Goal: Task Accomplishment & Management: Use online tool/utility

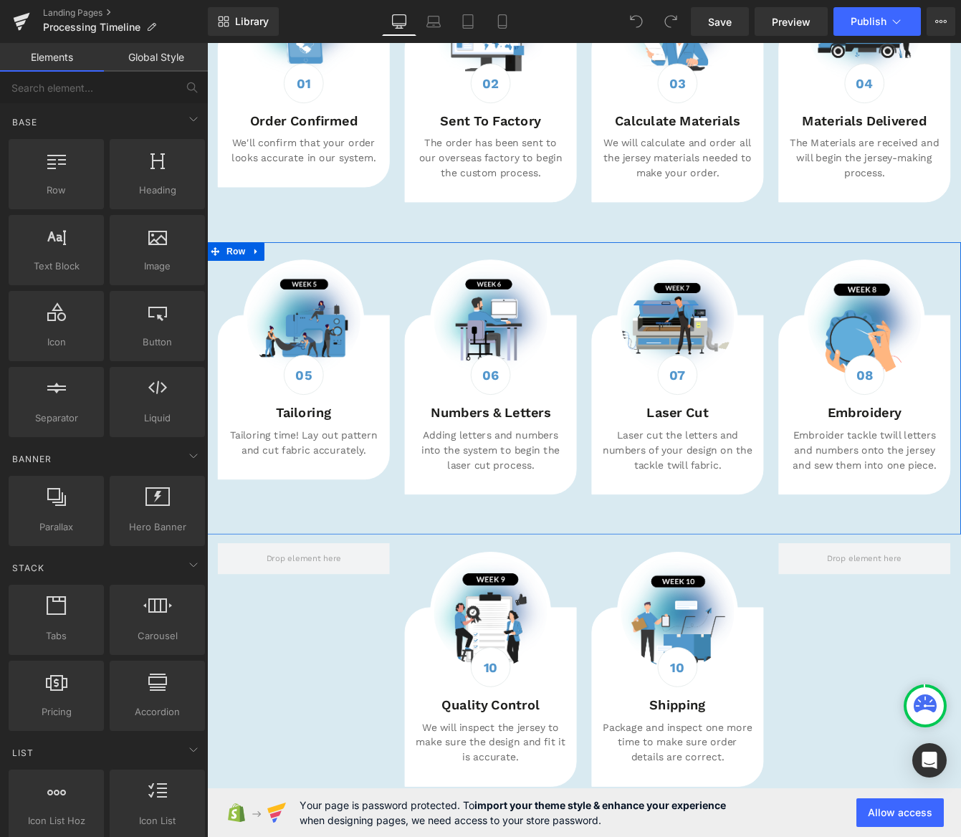
scroll to position [543, 0]
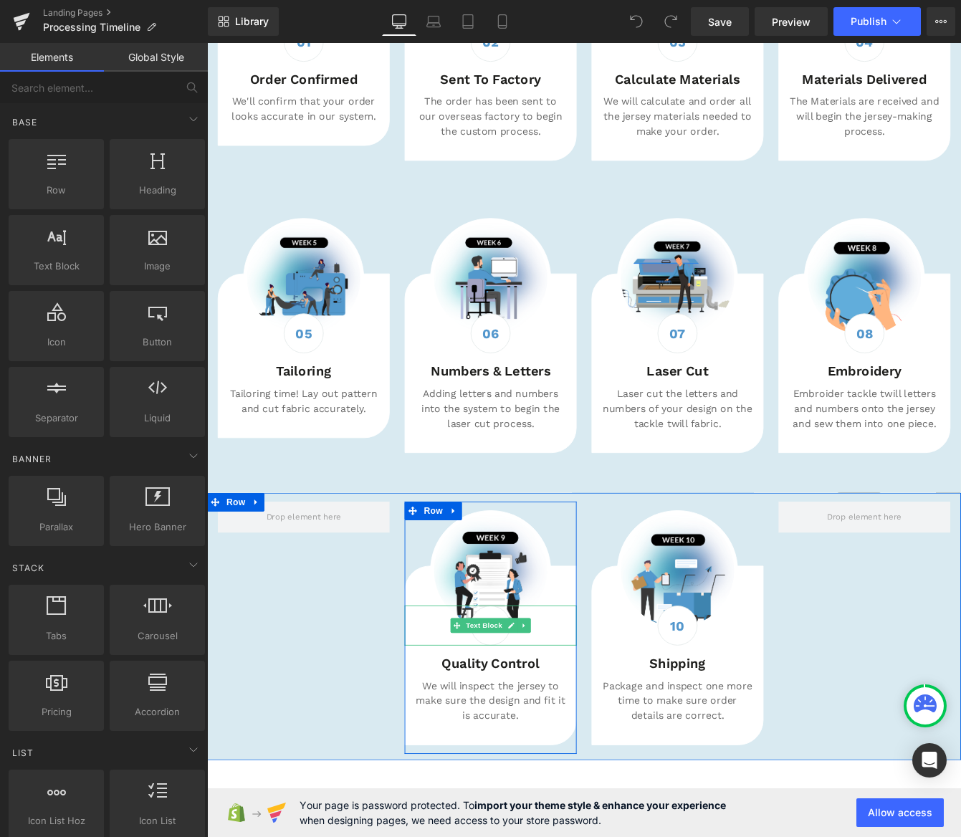
click at [536, 729] on div "10" at bounding box center [533, 713] width 46 height 46
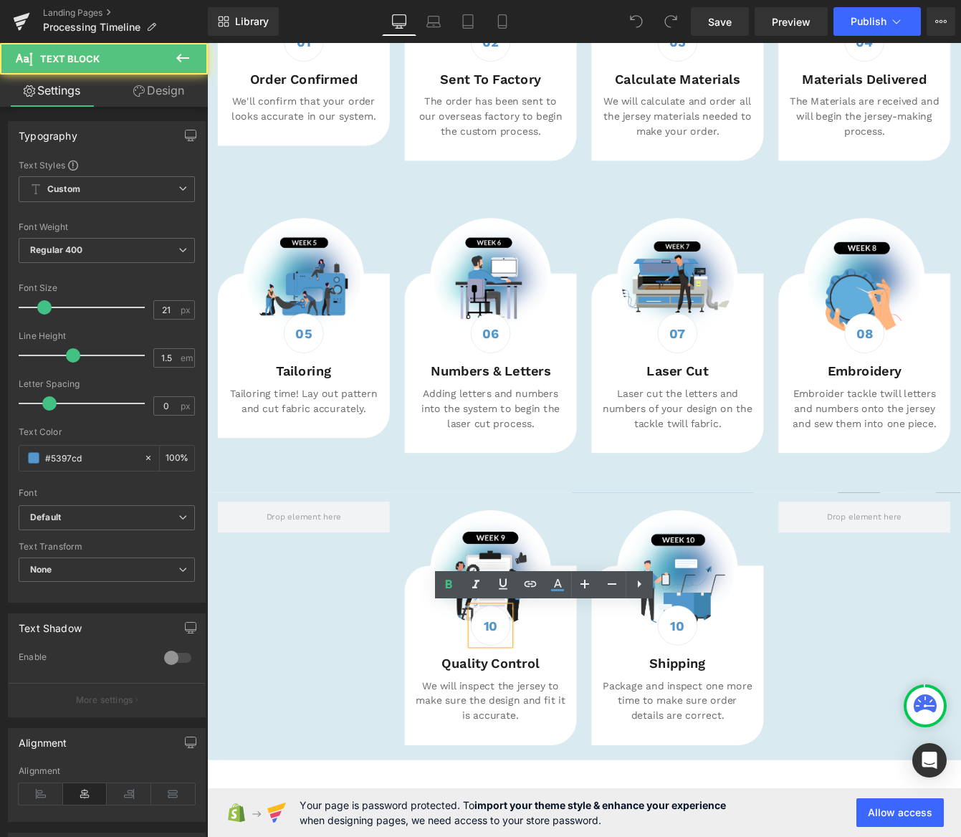
drag, startPoint x: 533, startPoint y: 715, endPoint x: 542, endPoint y: 715, distance: 8.6
click at [535, 715] on b "10" at bounding box center [533, 714] width 16 height 18
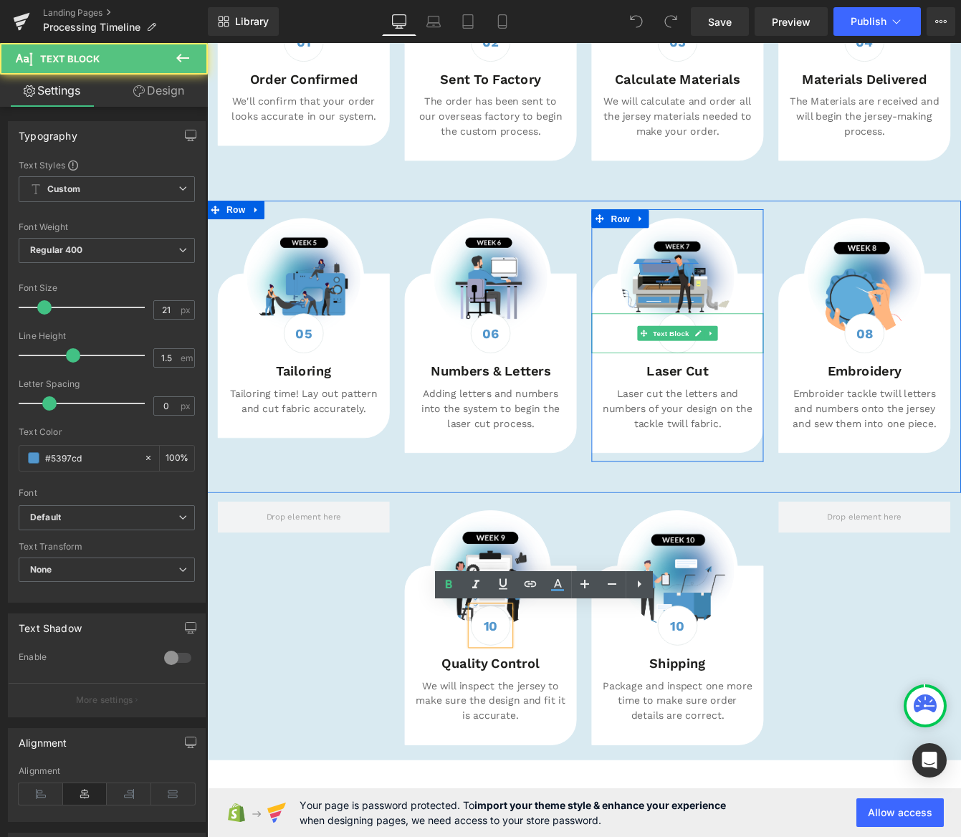
click at [770, 395] on div "07 Text Block" at bounding box center [748, 377] width 198 height 46
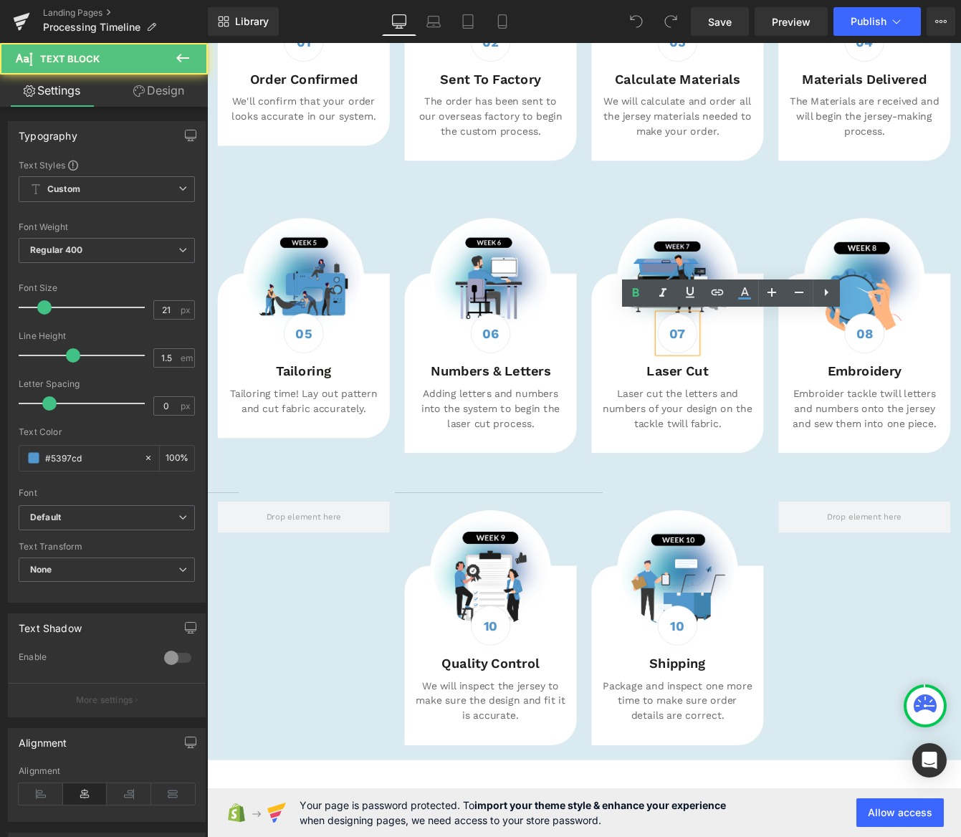
click at [753, 378] on strong "07" at bounding box center [748, 377] width 19 height 18
click at [755, 376] on strong "07" at bounding box center [748, 377] width 19 height 18
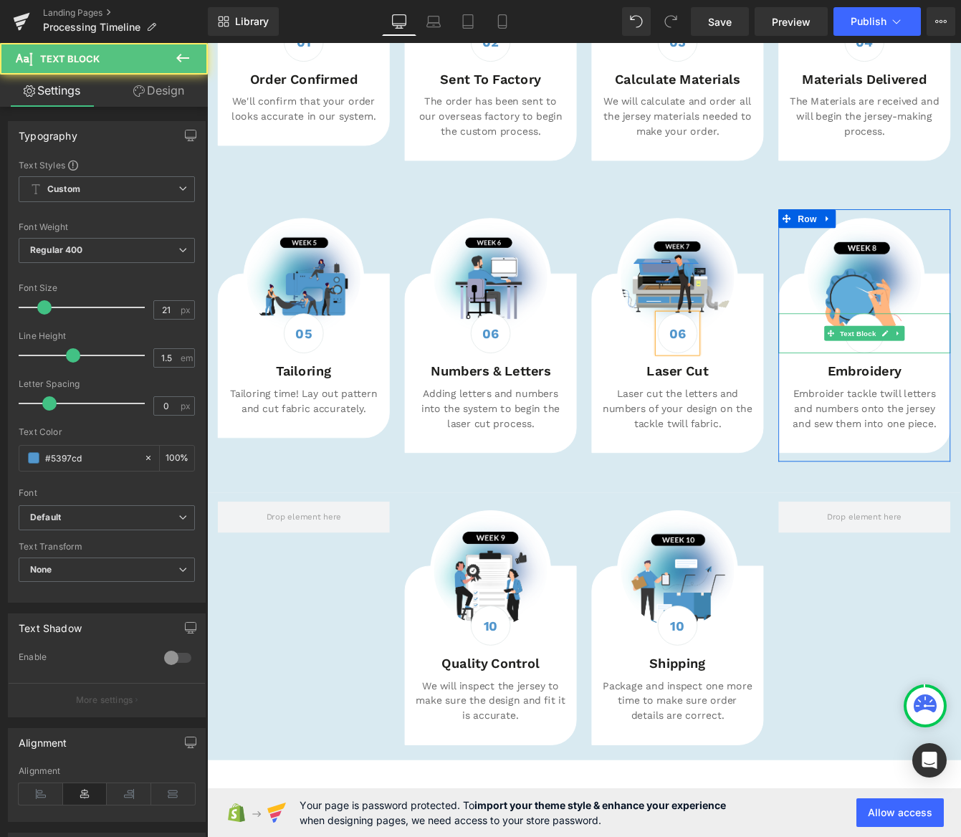
click at [961, 394] on div "08" at bounding box center [964, 377] width 46 height 46
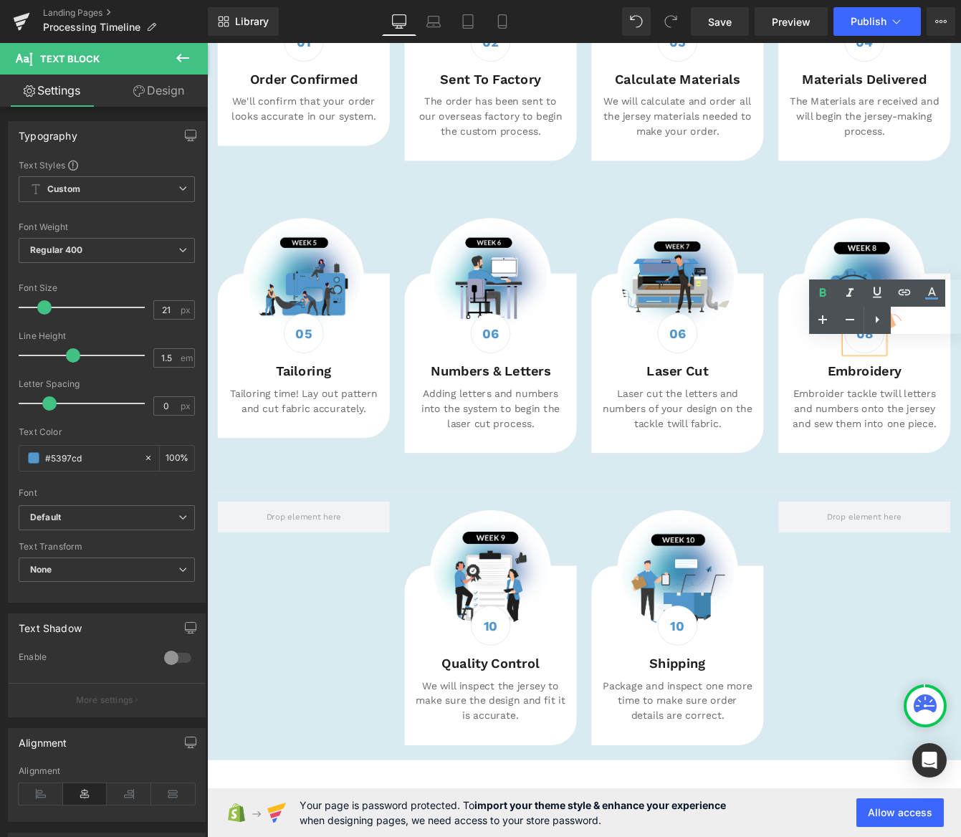
click at [961, 384] on strong "08" at bounding box center [963, 377] width 19 height 18
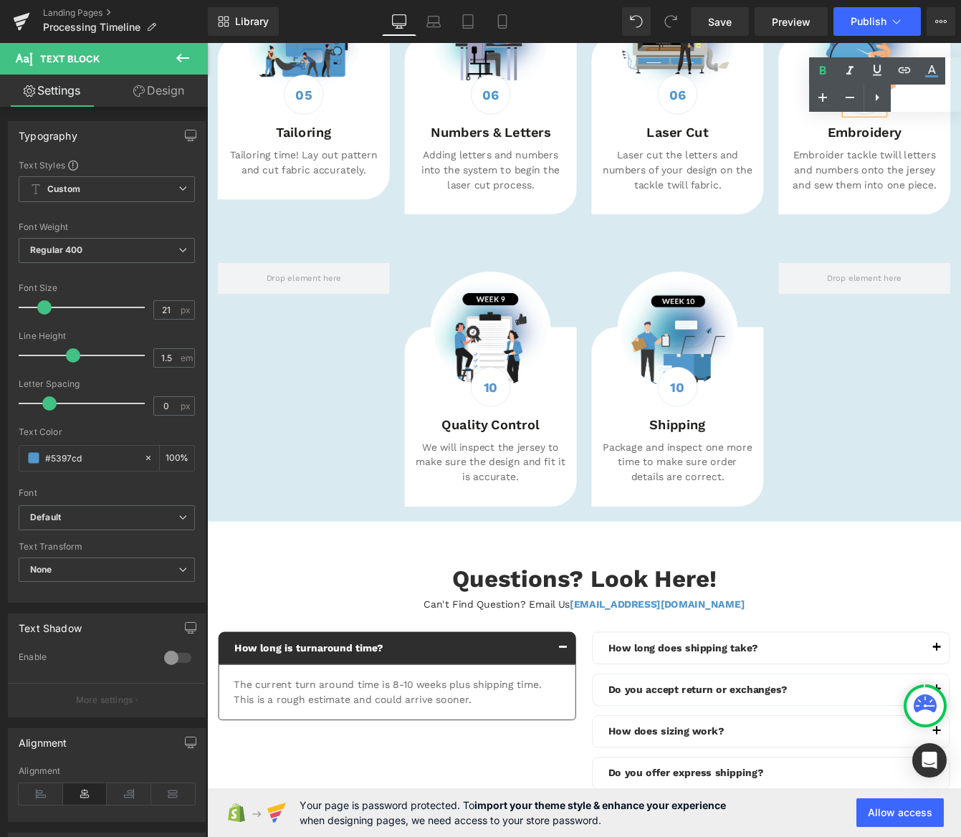
scroll to position [824, 0]
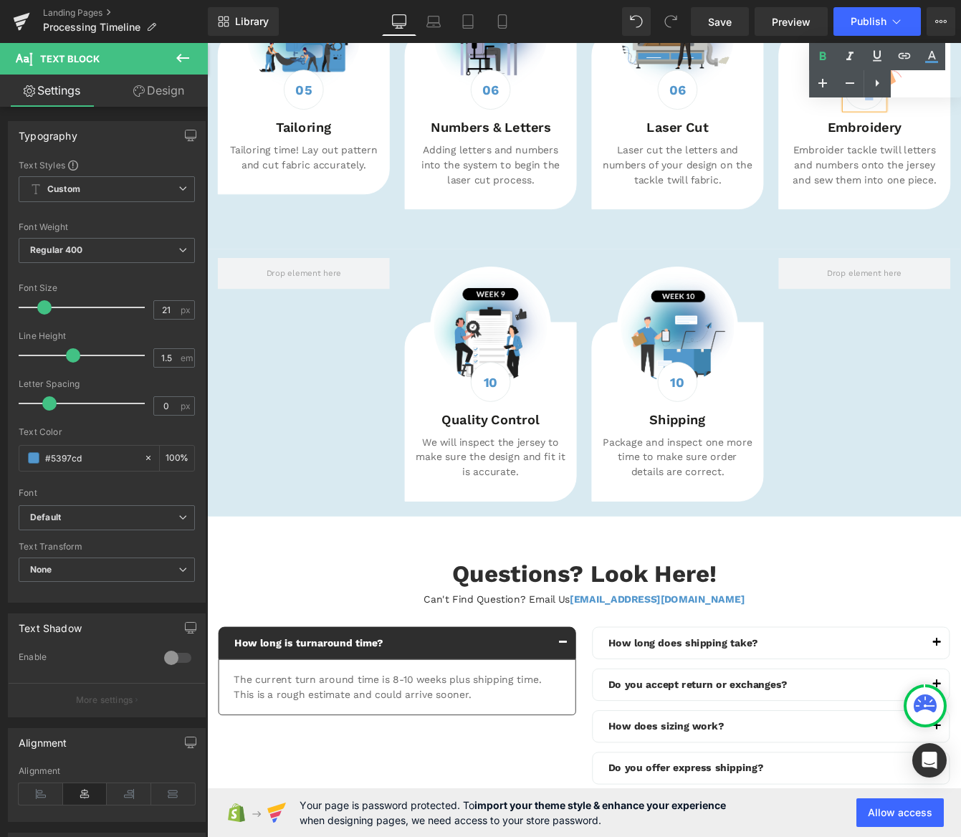
click at [747, 432] on div "10 Text Block" at bounding box center [748, 433] width 198 height 46
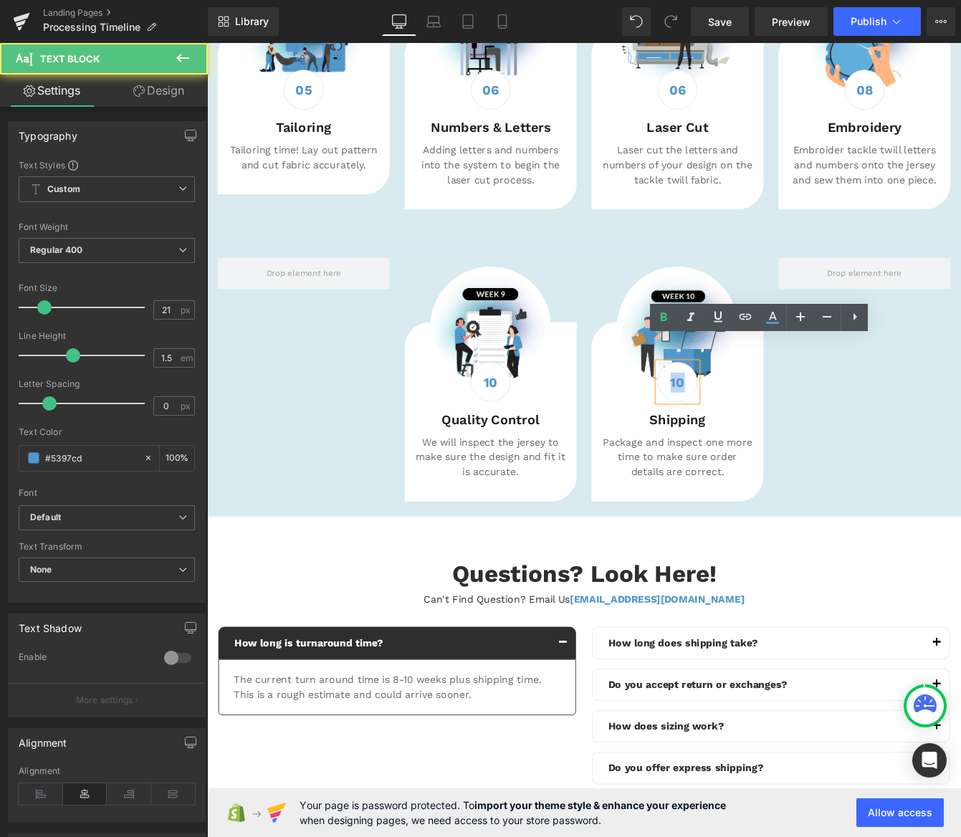
click at [747, 432] on b "10" at bounding box center [749, 433] width 16 height 18
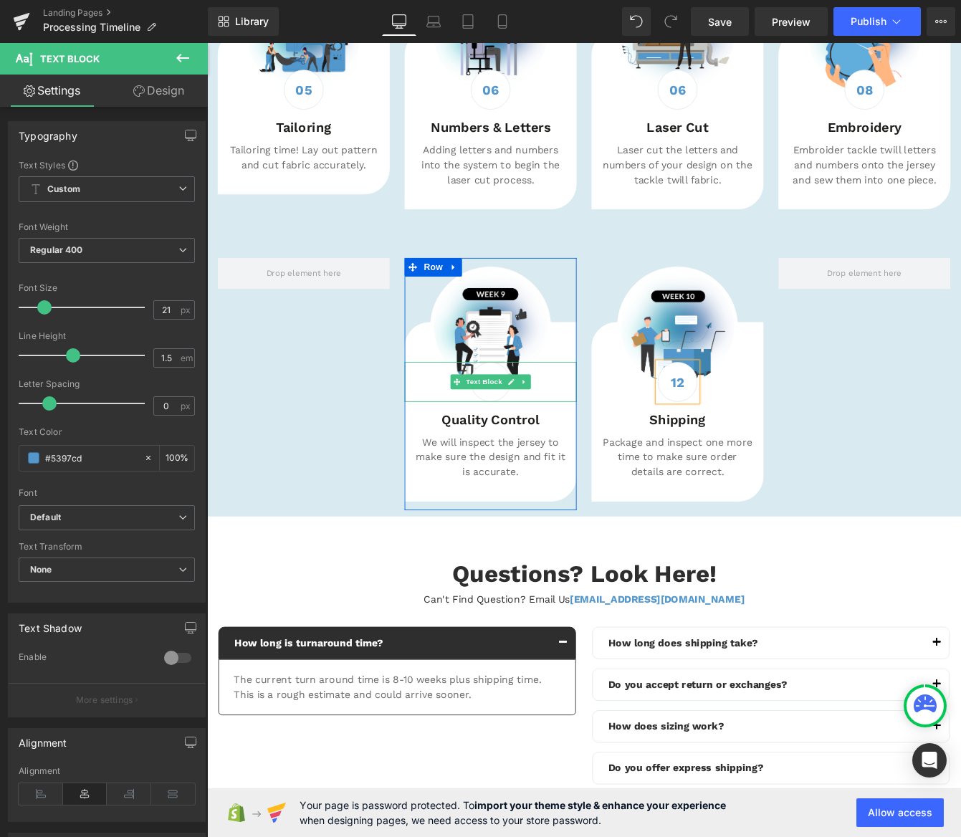
click at [527, 447] on div "10" at bounding box center [533, 433] width 46 height 46
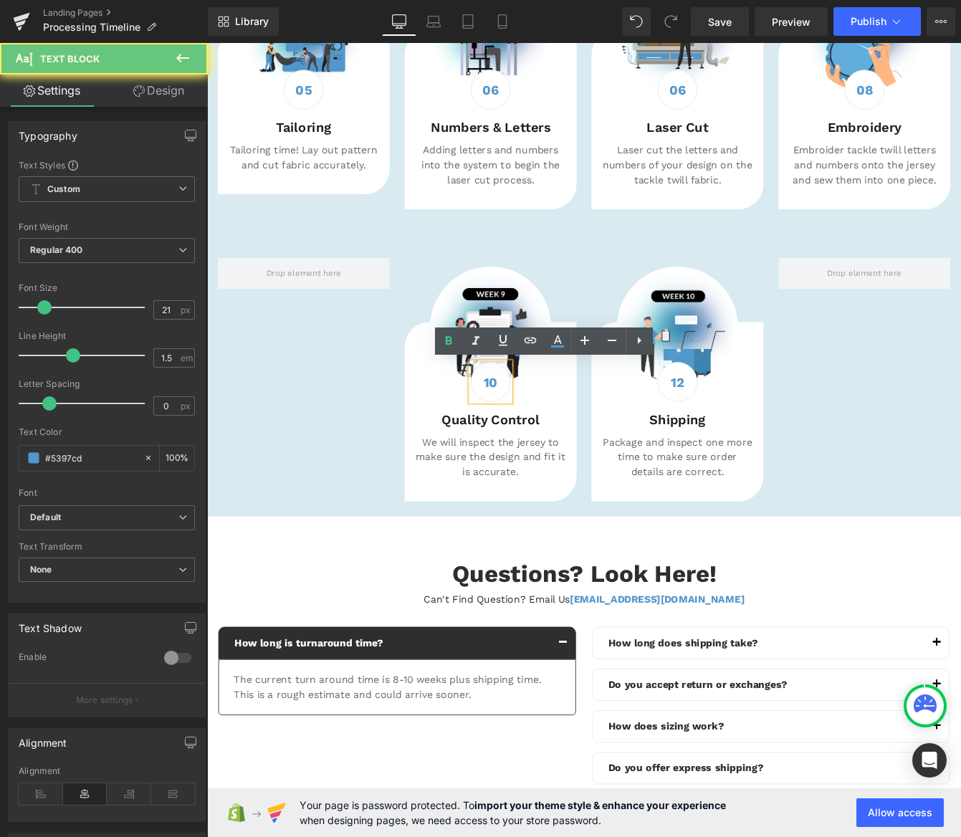
click at [530, 435] on b "10" at bounding box center [533, 433] width 16 height 18
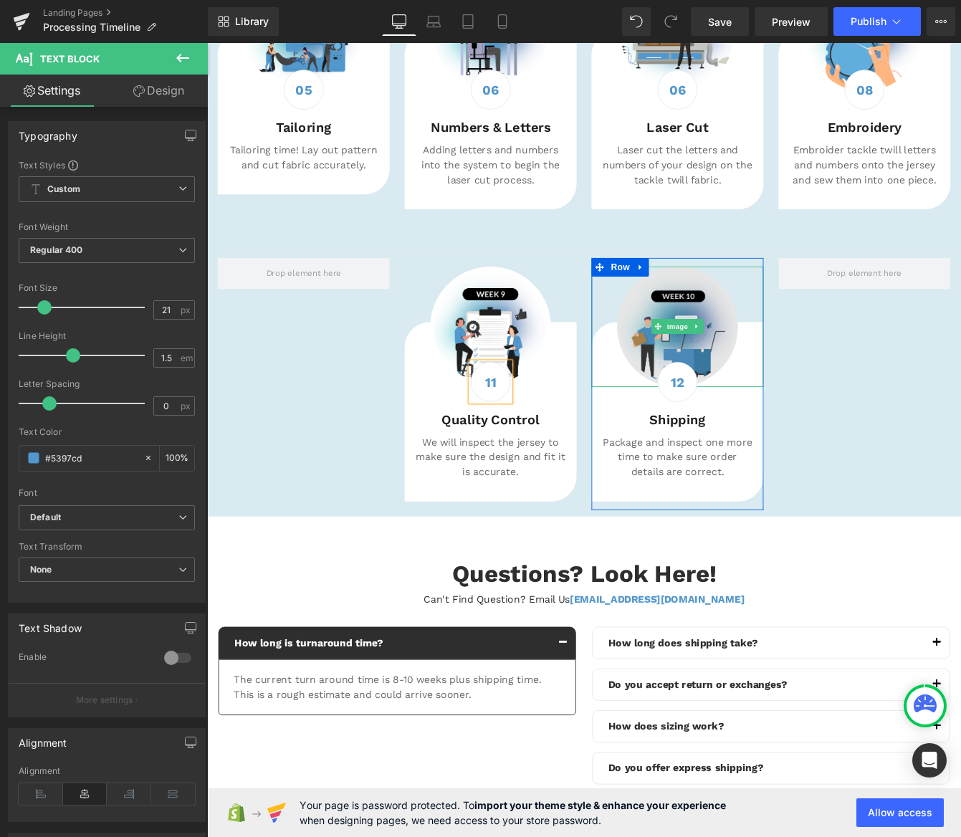
click at [756, 333] on img at bounding box center [748, 369] width 138 height 138
